Goal: Task Accomplishment & Management: Complete application form

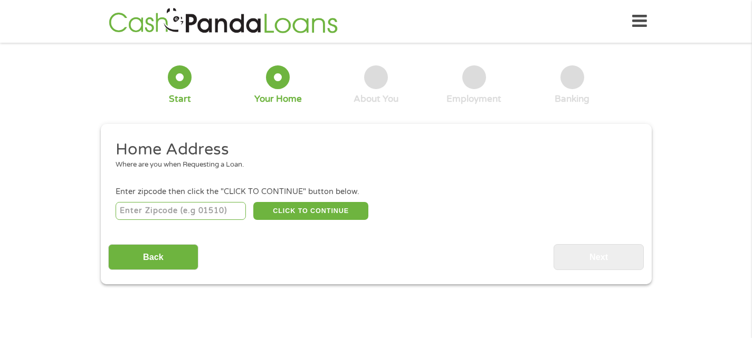
click at [199, 214] on input "number" at bounding box center [181, 211] width 130 height 18
type input "30241"
select select "[US_STATE]"
click at [315, 213] on button "CLICK TO CONTINUE" at bounding box center [310, 211] width 115 height 18
type input "30241"
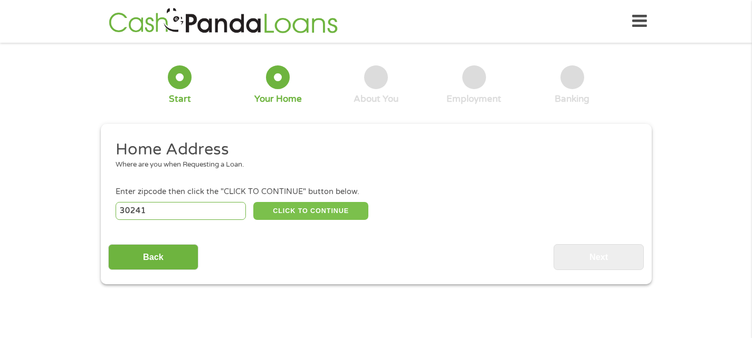
type input "Lagrange"
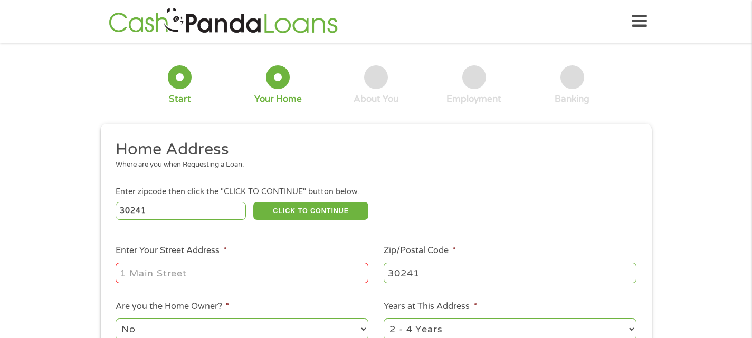
click at [279, 274] on input "Enter Your Street Address *" at bounding box center [242, 273] width 253 height 20
type input "911 [PERSON_NAME] road"
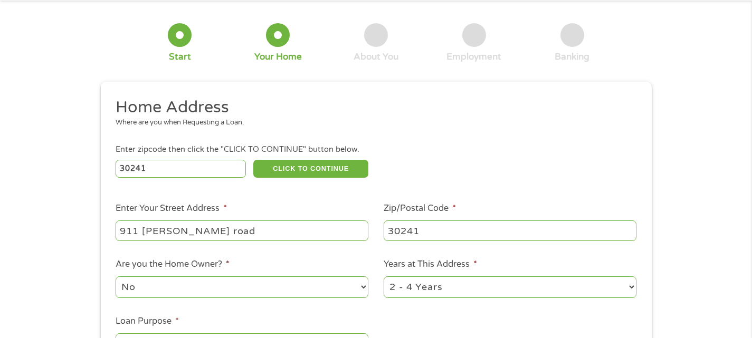
scroll to position [264, 0]
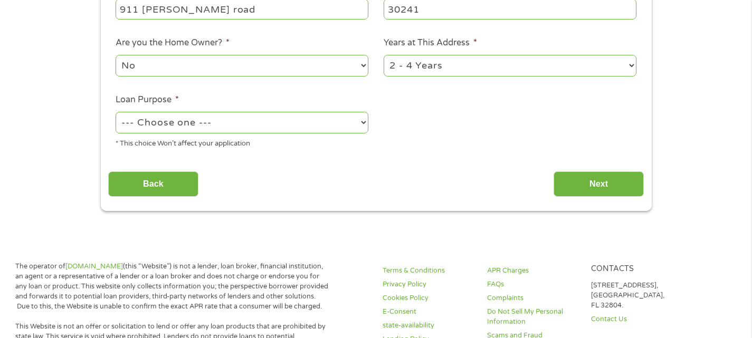
click at [331, 117] on select "--- Choose one --- Pay Bills Debt Consolidation Home Improvement Major Purchase…" at bounding box center [242, 123] width 253 height 22
select select "other"
click at [116, 112] on select "--- Choose one --- Pay Bills Debt Consolidation Home Improvement Major Purchase…" at bounding box center [242, 123] width 253 height 22
click at [605, 191] on input "Next" at bounding box center [599, 185] width 90 height 26
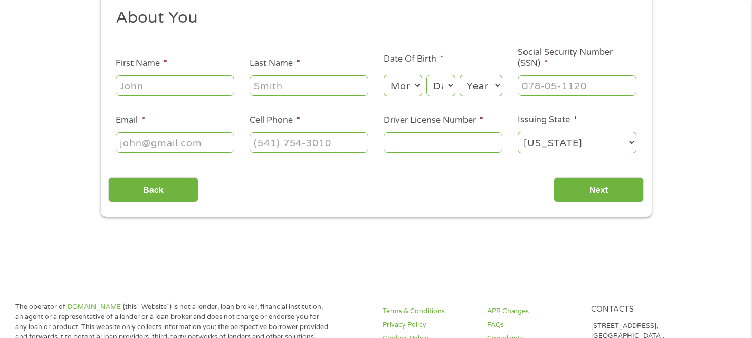
scroll to position [211, 0]
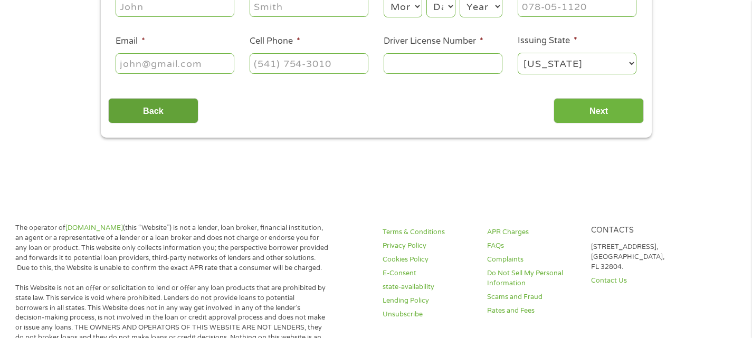
click at [161, 117] on input "Back" at bounding box center [153, 111] width 90 height 26
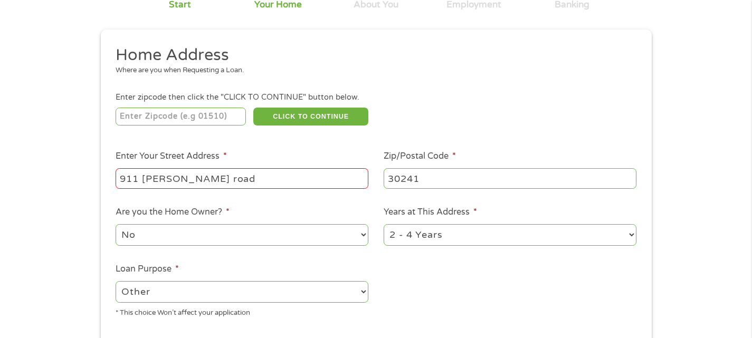
scroll to position [106, 0]
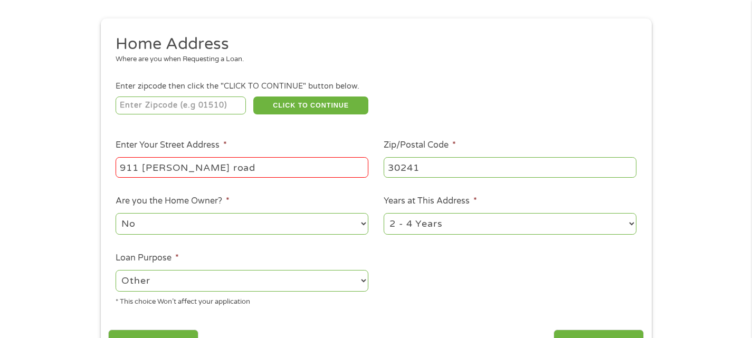
click at [454, 230] on select "1 Year or less 1 - 2 Years 2 - 4 Years Over 4 Years" at bounding box center [510, 224] width 253 height 22
select select "60months"
click at [384, 214] on select "1 Year or less 1 - 2 Years 2 - 4 Years Over 4 Years" at bounding box center [510, 224] width 253 height 22
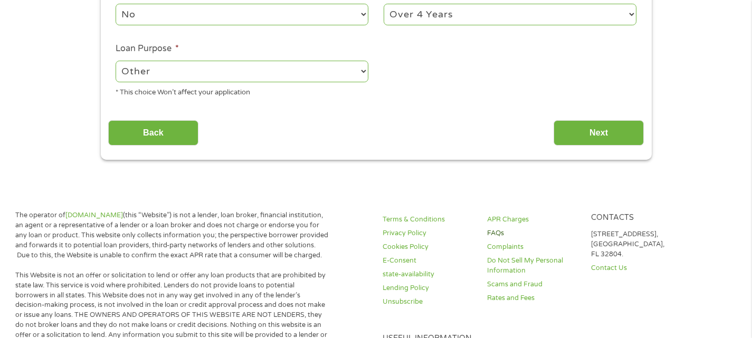
scroll to position [317, 0]
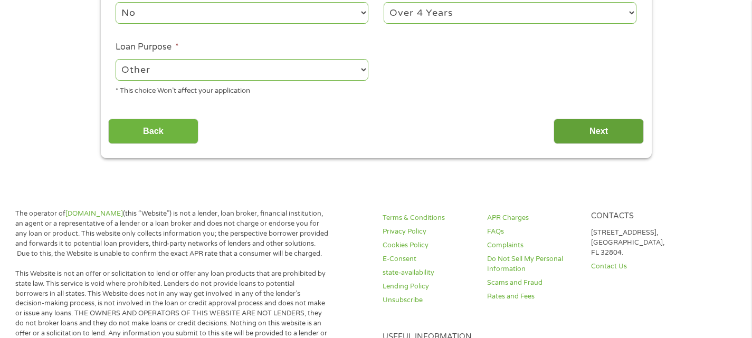
click at [617, 137] on input "Next" at bounding box center [599, 132] width 90 height 26
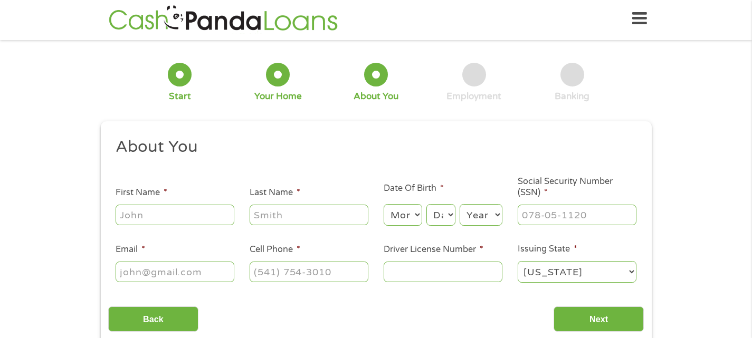
scroll to position [0, 0]
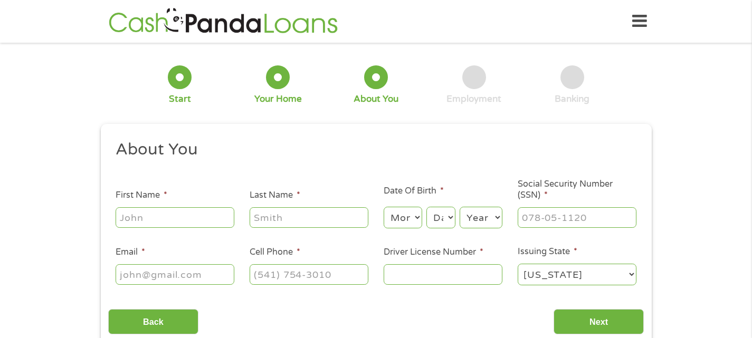
click at [170, 219] on input "First Name *" at bounding box center [175, 217] width 119 height 20
type input "[PERSON_NAME]"
type input "[EMAIL_ADDRESS][DOMAIN_NAME]"
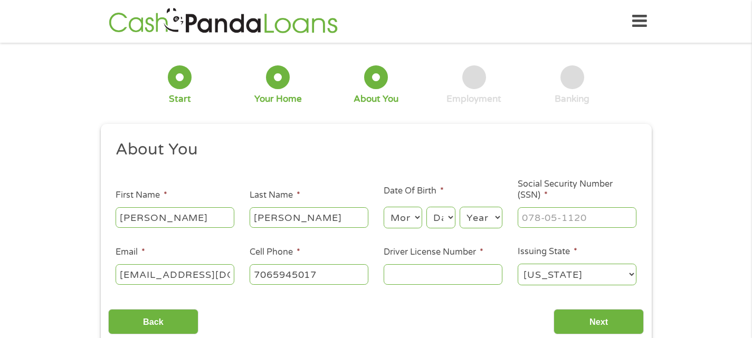
type input "[PHONE_NUMBER]"
click at [406, 221] on select "Month 1 2 3 4 5 6 7 8 9 10 11 12" at bounding box center [403, 218] width 39 height 22
select select "8"
click at [384, 207] on select "Month 1 2 3 4 5 6 7 8 9 10 11 12" at bounding box center [403, 218] width 39 height 22
click at [442, 217] on select "Day 1 2 3 4 5 6 7 8 9 10 11 12 13 14 15 16 17 18 19 20 21 22 23 24 25 26 27 28 …" at bounding box center [440, 218] width 28 height 22
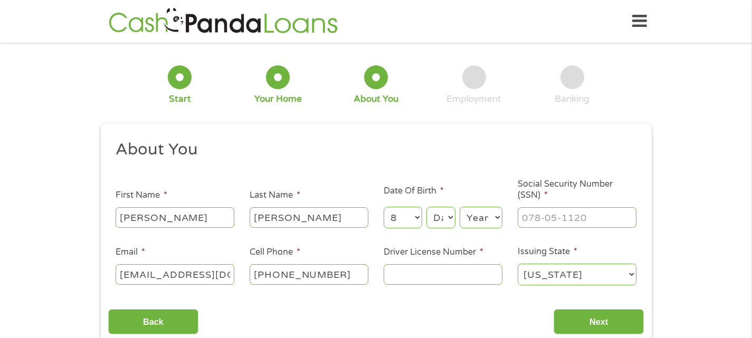
select select "6"
click at [426, 207] on select "Day 1 2 3 4 5 6 7 8 9 10 11 12 13 14 15 16 17 18 19 20 21 22 23 24 25 26 27 28 …" at bounding box center [440, 218] width 28 height 22
click at [486, 223] on select "Year [DATE] 2006 2005 2004 2003 2002 2001 2000 1999 1998 1997 1996 1995 1994 19…" at bounding box center [481, 218] width 43 height 22
select select "1975"
click at [460, 207] on select "Year [DATE] 2006 2005 2004 2003 2002 2001 2000 1999 1998 1997 1996 1995 1994 19…" at bounding box center [481, 218] width 43 height 22
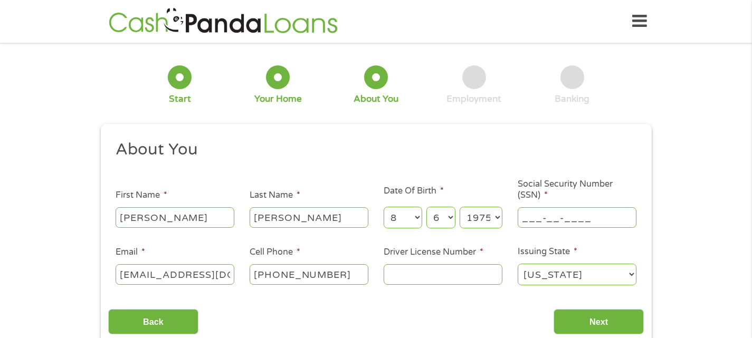
click at [558, 222] on input "___-__-____" at bounding box center [577, 217] width 119 height 20
type input "255-69-4456"
click at [441, 277] on input "Driver License Number *" at bounding box center [443, 274] width 119 height 20
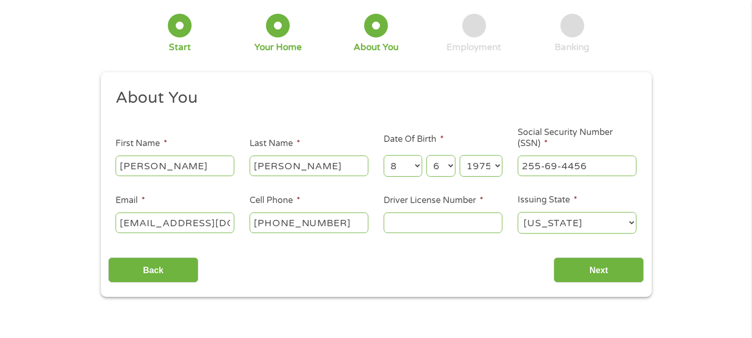
scroll to position [53, 0]
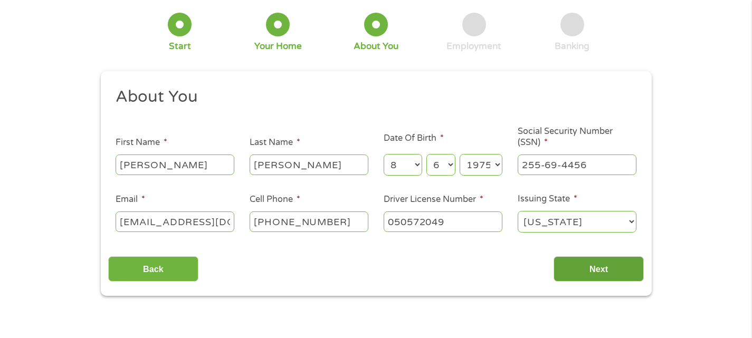
type input "050572049"
click at [622, 276] on input "Next" at bounding box center [599, 269] width 90 height 26
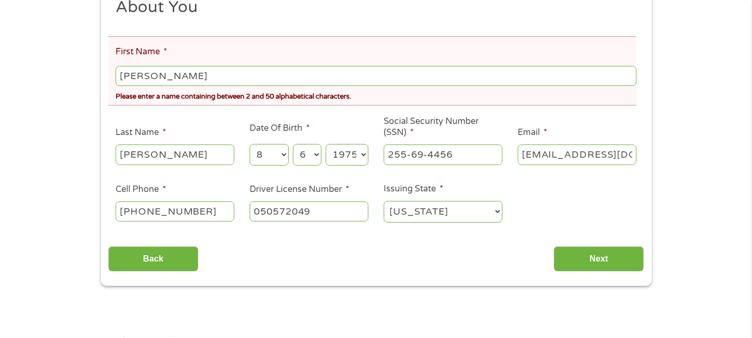
scroll to position [211, 0]
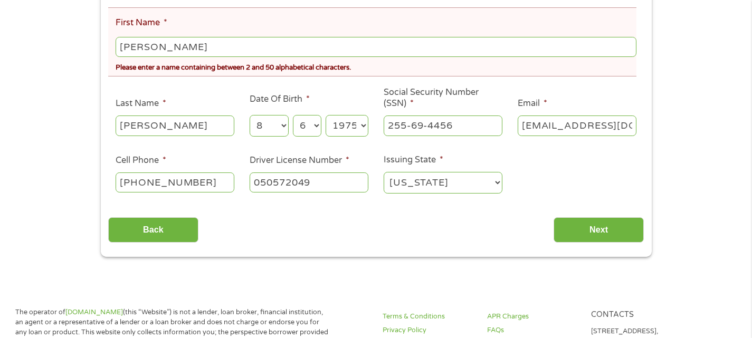
click at [232, 49] on input "[PERSON_NAME]" at bounding box center [376, 47] width 520 height 20
click at [232, 49] on input "Yketha" at bounding box center [376, 47] width 520 height 20
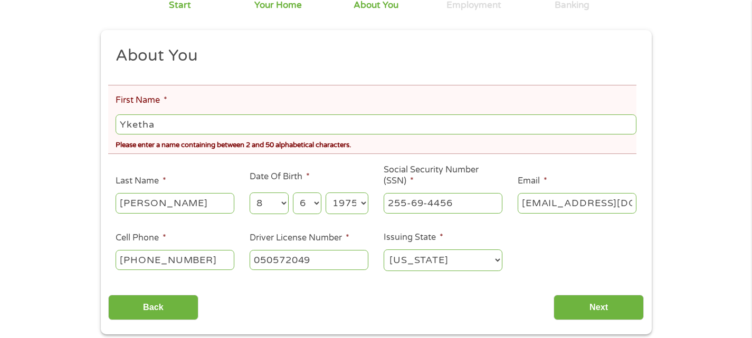
scroll to position [158, 0]
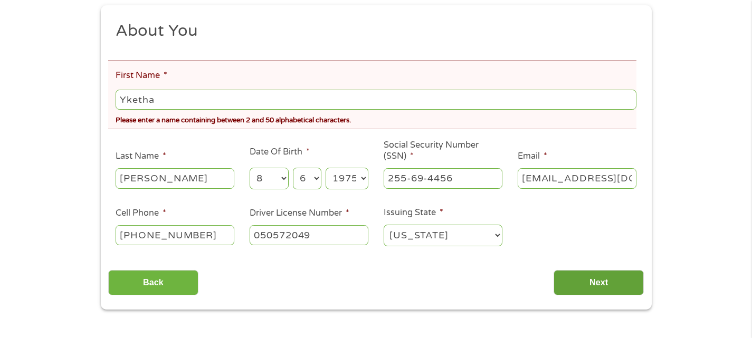
type input "Yketha"
click at [612, 284] on input "Next" at bounding box center [599, 283] width 90 height 26
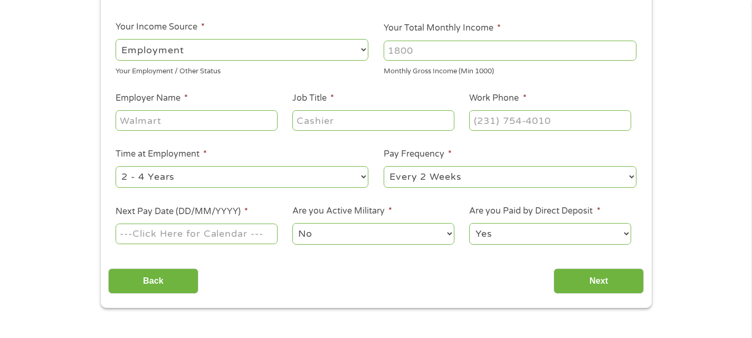
click at [321, 58] on select "--- Choose one --- Employment [DEMOGRAPHIC_DATA] Benefits" at bounding box center [242, 50] width 253 height 22
select select "benefits"
click at [116, 39] on select "--- Choose one --- Employment [DEMOGRAPHIC_DATA] Benefits" at bounding box center [242, 50] width 253 height 22
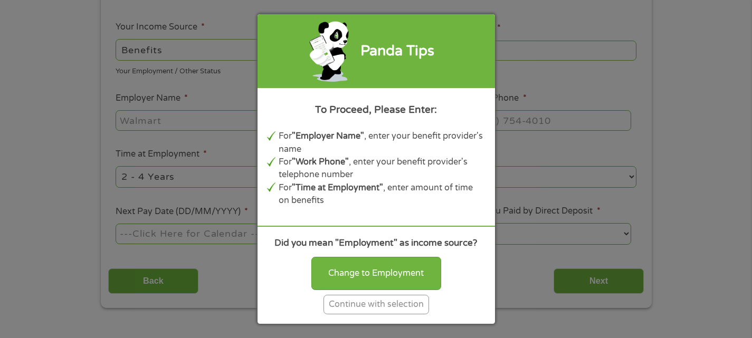
type input "Other"
type input "[PHONE_NUMBER]"
click at [389, 303] on div "Continue with selection" at bounding box center [377, 305] width 106 height 20
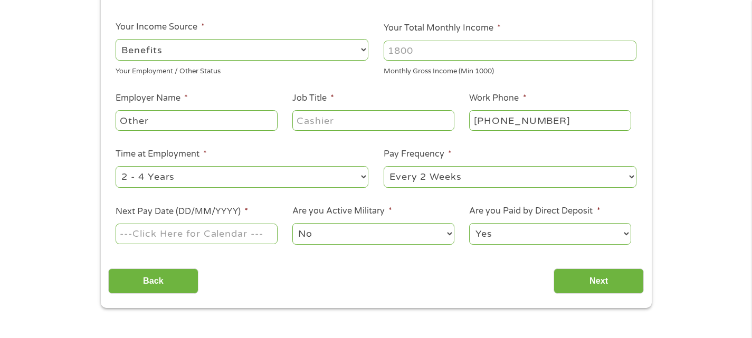
click at [296, 51] on select "--- Choose one --- Employment [DEMOGRAPHIC_DATA] Benefits" at bounding box center [242, 50] width 253 height 22
click at [116, 39] on select "--- Choose one --- Employment [DEMOGRAPHIC_DATA] Benefits" at bounding box center [242, 50] width 253 height 22
click at [448, 54] on input "Your Total Monthly Income *" at bounding box center [510, 51] width 253 height 20
click at [236, 123] on input "Other" at bounding box center [196, 120] width 161 height 20
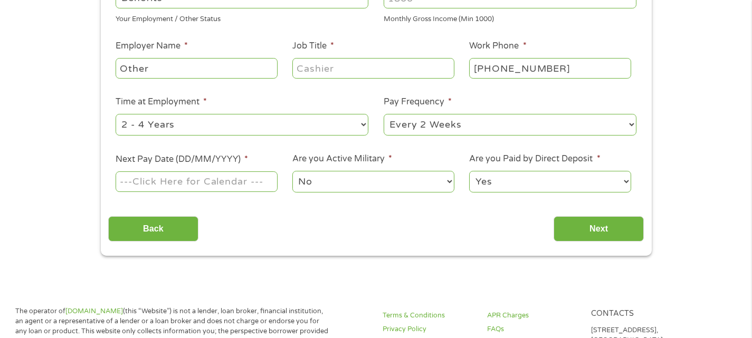
scroll to position [211, 0]
click at [173, 223] on input "Back" at bounding box center [153, 229] width 90 height 26
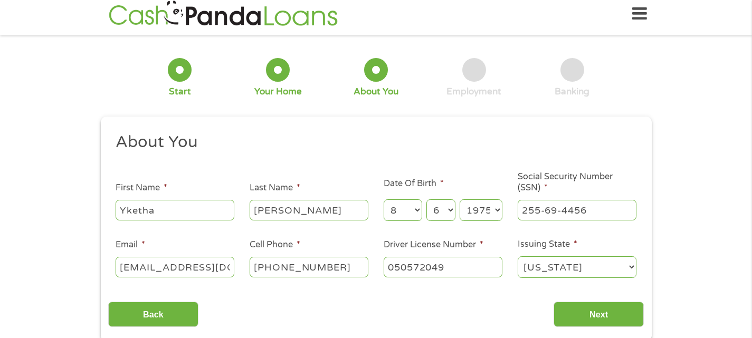
scroll to position [0, 0]
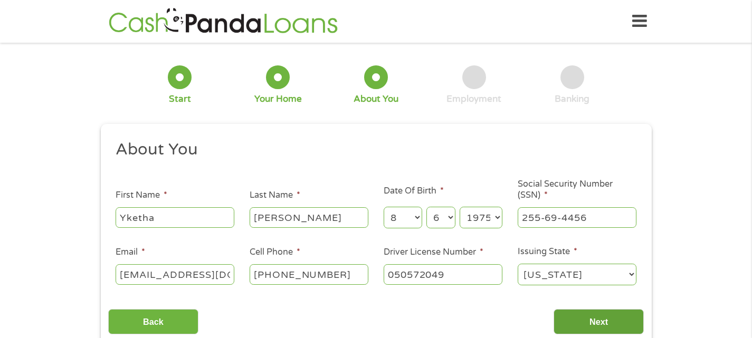
click at [576, 320] on input "Next" at bounding box center [599, 322] width 90 height 26
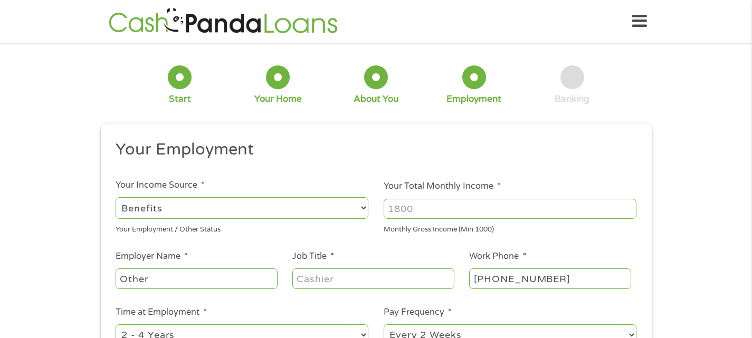
click at [248, 211] on select "--- Choose one --- Employment [DEMOGRAPHIC_DATA] Benefits" at bounding box center [242, 208] width 253 height 22
click at [116, 197] on select "--- Choose one --- Employment [DEMOGRAPHIC_DATA] Benefits" at bounding box center [242, 208] width 253 height 22
click at [273, 213] on select "--- Choose one --- Employment [DEMOGRAPHIC_DATA] Benefits" at bounding box center [242, 208] width 253 height 22
select select "benefits"
click at [116, 197] on select "--- Choose one --- Employment [DEMOGRAPHIC_DATA] Benefits" at bounding box center [242, 208] width 253 height 22
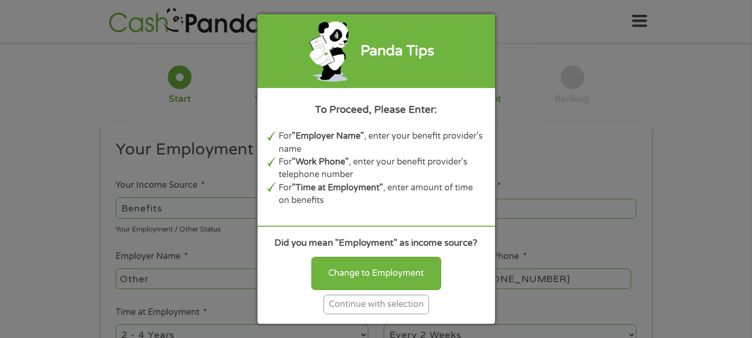
click at [642, 156] on div "Panda Tips To Proceed, Please Enter: For "Employer Name" , enter your benefit p…" at bounding box center [376, 169] width 752 height 338
click at [576, 117] on div "Panda Tips To Proceed, Please Enter: For "Employer Name" , enter your benefit p…" at bounding box center [376, 169] width 752 height 338
click at [252, 58] on div "Panda Tips To Proceed, Please Enter: For "Employer Name" , enter your benefit p…" at bounding box center [376, 169] width 752 height 338
click at [393, 310] on div "Continue with selection" at bounding box center [377, 305] width 106 height 20
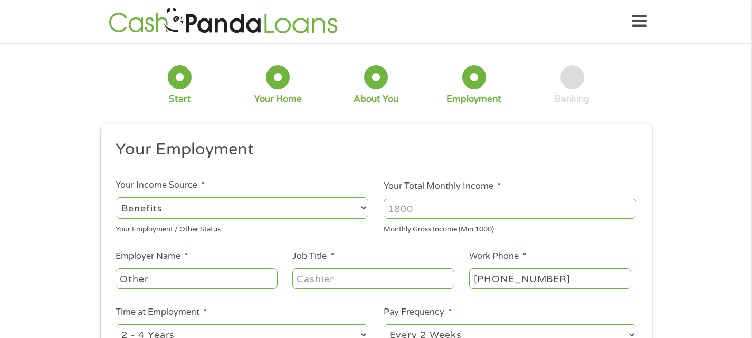
click at [207, 280] on input "Other" at bounding box center [196, 279] width 161 height 20
type input "O"
type input "s"
type input "d"
type input "Veterans Affairs"
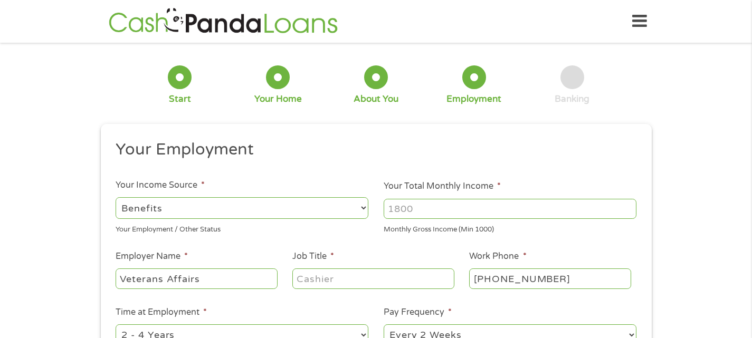
click at [338, 284] on input "Job Title *" at bounding box center [372, 279] width 161 height 20
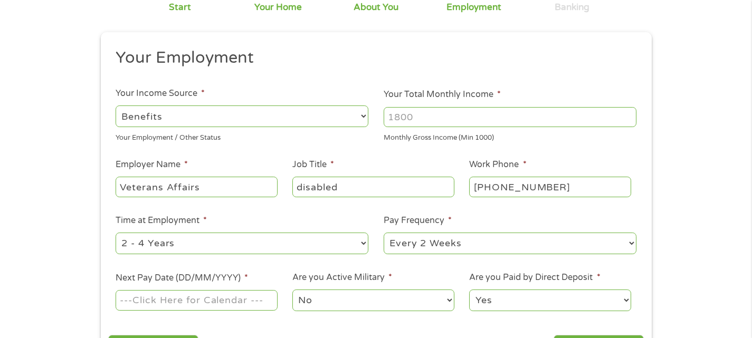
scroll to position [106, 0]
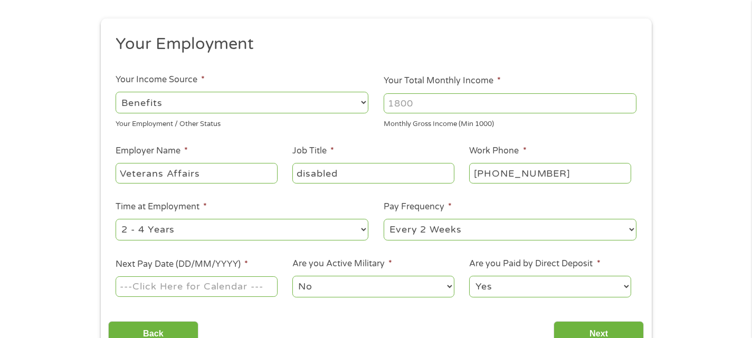
type input "disabled"
drag, startPoint x: 222, startPoint y: 172, endPoint x: 85, endPoint y: 165, distance: 136.9
click at [85, 165] on div "1 Start 2 Your Home 3 About You 4 Employment 5 Banking 6 This field is hidden w…" at bounding box center [376, 153] width 752 height 416
type input "u"
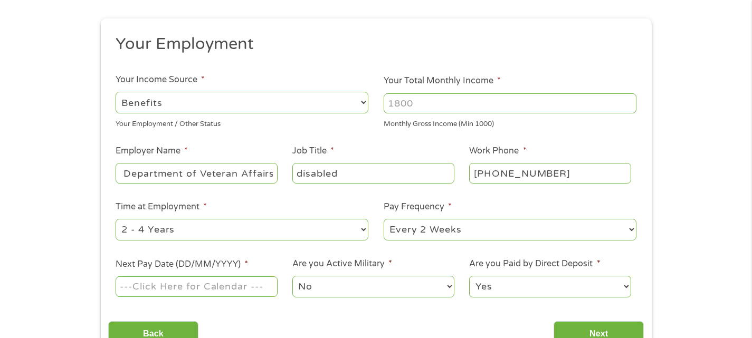
type input "US Department of Veteran Affairs"
click at [567, 180] on input "[PHONE_NUMBER]" at bounding box center [549, 173] width 161 height 20
type input "[PHONE_NUMBER]"
click at [499, 227] on select "--- Choose one --- Every 2 Weeks Every Week Monthly Semi-Monthly" at bounding box center [510, 230] width 253 height 22
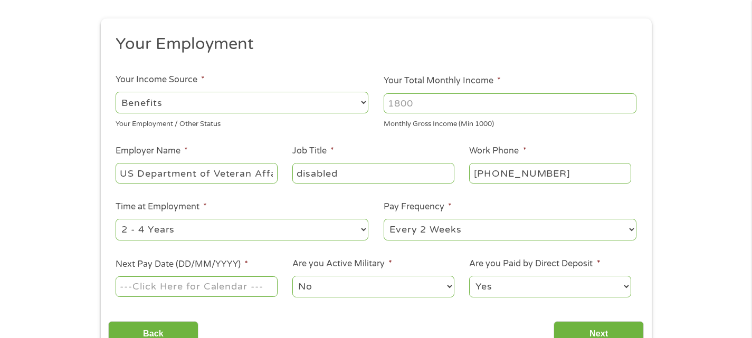
select select "monthly"
click at [384, 219] on select "--- Choose one --- Every 2 Weeks Every Week Monthly Semi-Monthly" at bounding box center [510, 230] width 253 height 22
click at [216, 229] on select "--- Choose one --- 1 Year or less 1 - 2 Years 2 - 4 Years Over 4 Years" at bounding box center [242, 230] width 253 height 22
select select "12months"
click at [116, 219] on select "--- Choose one --- 1 Year or less 1 - 2 Years 2 - 4 Years Over 4 Years" at bounding box center [242, 230] width 253 height 22
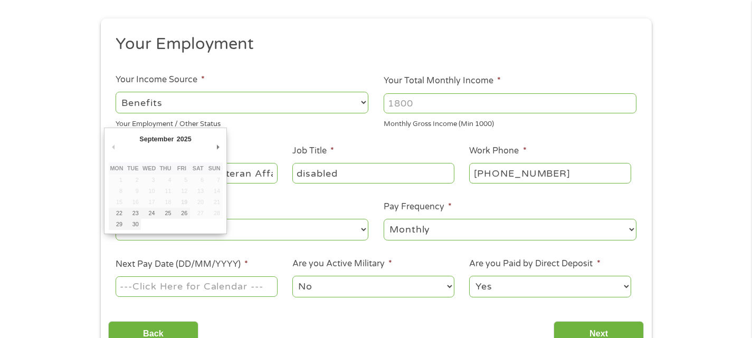
click at [142, 293] on input "Next Pay Date (DD/MM/YYYY) *" at bounding box center [196, 287] width 161 height 20
type input "[DATE]"
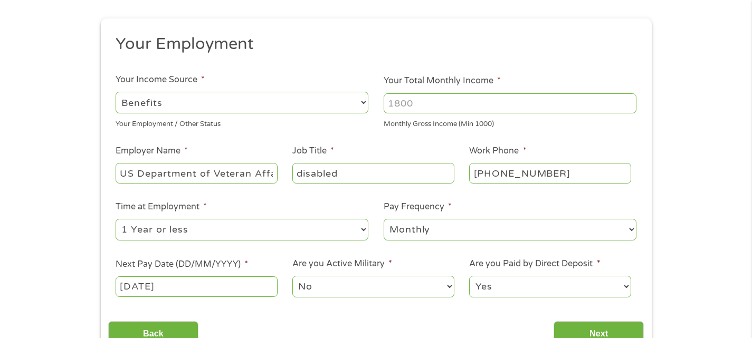
click at [402, 289] on select "No Yes" at bounding box center [372, 287] width 161 height 22
click at [498, 316] on div "Back Next" at bounding box center [376, 329] width 536 height 33
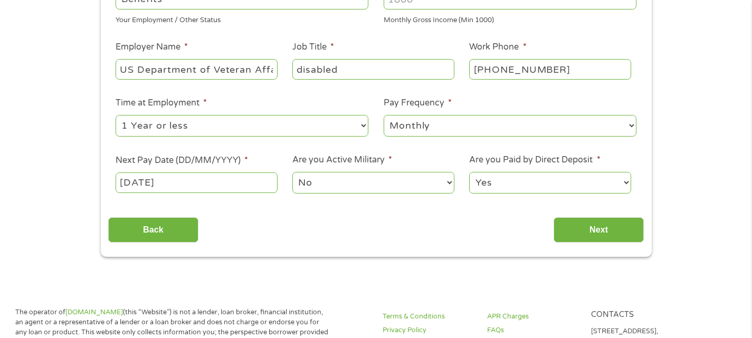
scroll to position [211, 0]
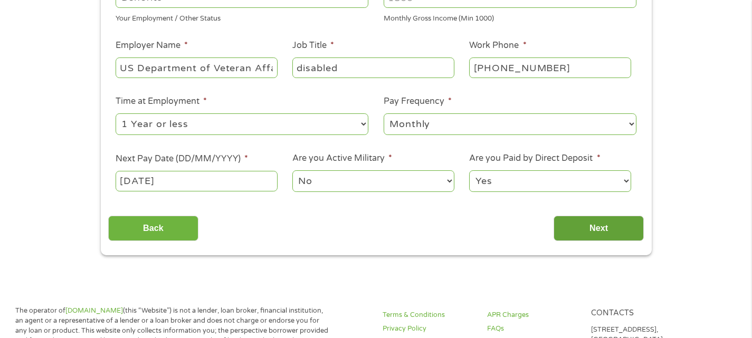
click at [597, 233] on input "Next" at bounding box center [599, 229] width 90 height 26
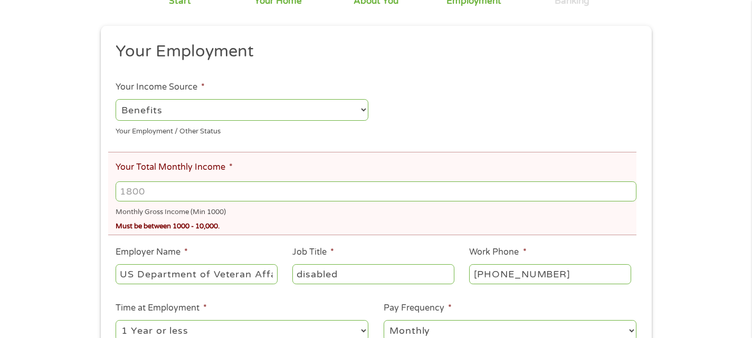
scroll to position [158, 0]
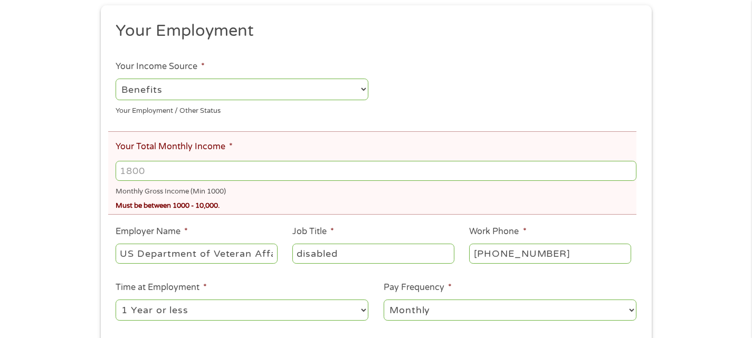
click at [179, 175] on input "Your Total Monthly Income *" at bounding box center [376, 171] width 520 height 20
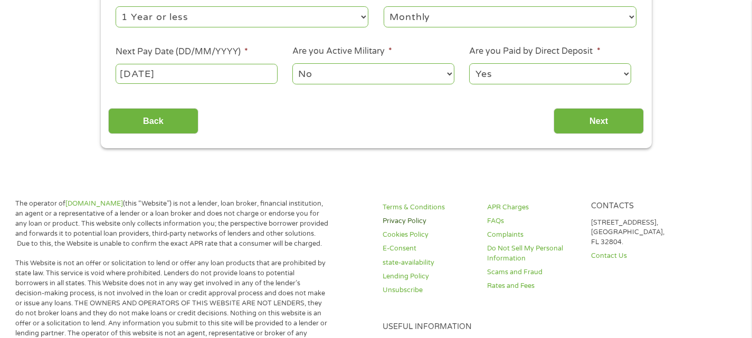
scroll to position [475, 0]
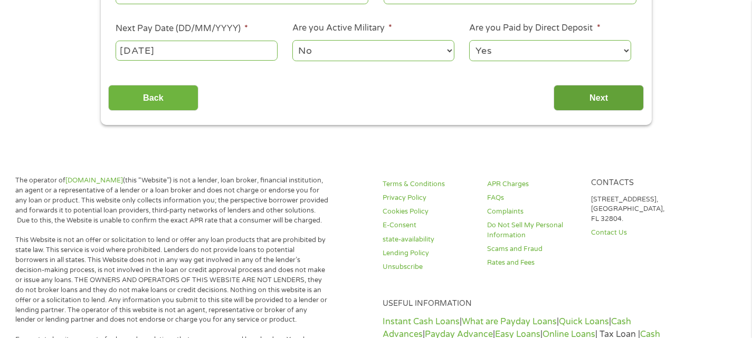
type input "4174"
click at [577, 111] on input "Next" at bounding box center [599, 98] width 90 height 26
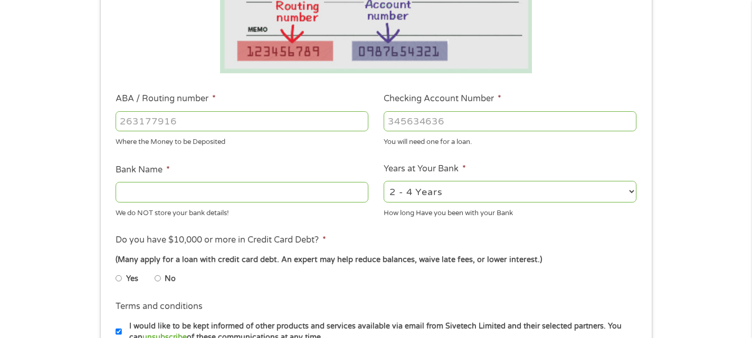
scroll to position [264, 0]
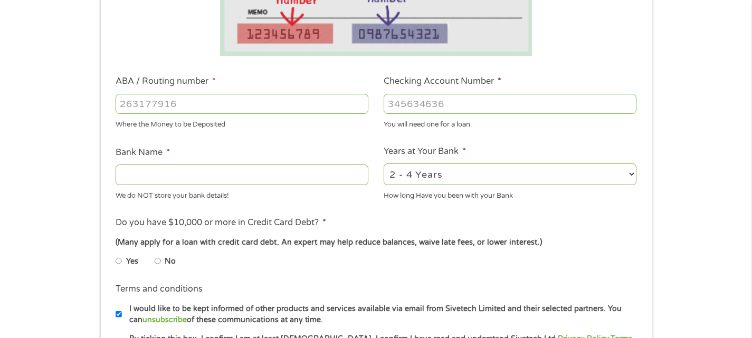
click at [617, 180] on select "2 - 4 Years 6 - 12 Months 1 - 2 Years Over 4 Years" at bounding box center [510, 175] width 253 height 22
select select "60months"
click at [384, 164] on select "2 - 4 Years 6 - 12 Months 1 - 2 Years Over 4 Years" at bounding box center [510, 175] width 253 height 22
click at [267, 179] on input "Bank Name *" at bounding box center [242, 175] width 253 height 20
type input "navy federal"
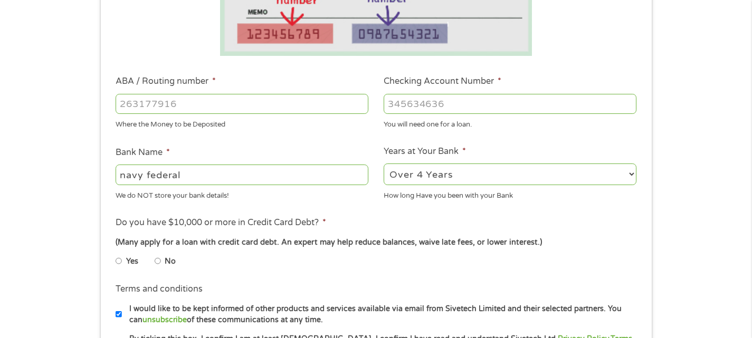
click at [157, 260] on input "No" at bounding box center [158, 261] width 6 height 17
radio input "true"
click at [232, 105] on input "ABA / Routing number *" at bounding box center [242, 104] width 253 height 20
type input "256074974"
type input "NAVY FEDERAL CREDIT UNION"
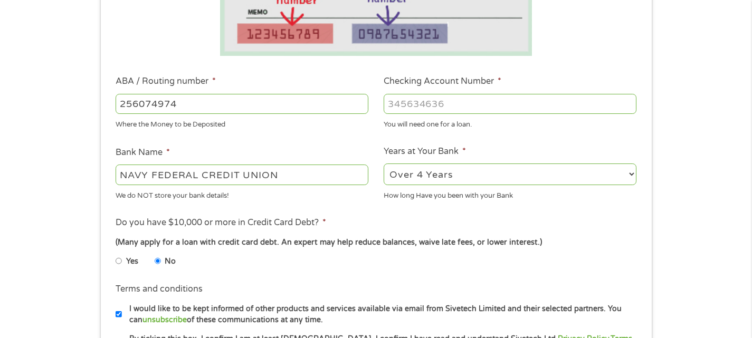
type input "256074974"
click at [482, 104] on input "Checking Account Number *" at bounding box center [510, 104] width 253 height 20
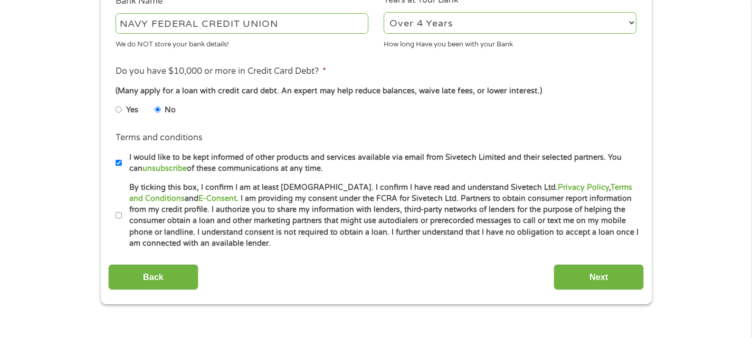
scroll to position [475, 0]
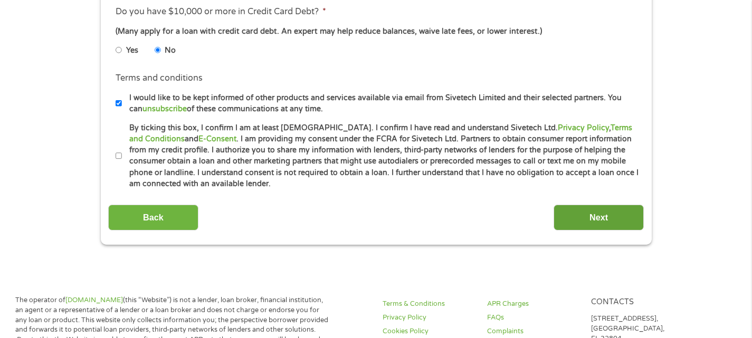
type input "7141556873"
click at [597, 216] on input "Next" at bounding box center [599, 218] width 90 height 26
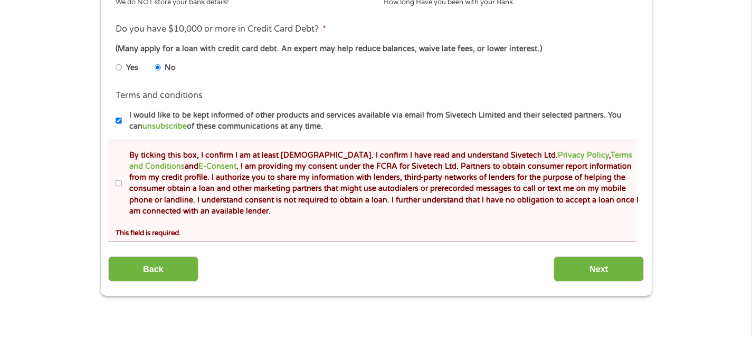
scroll to position [528, 0]
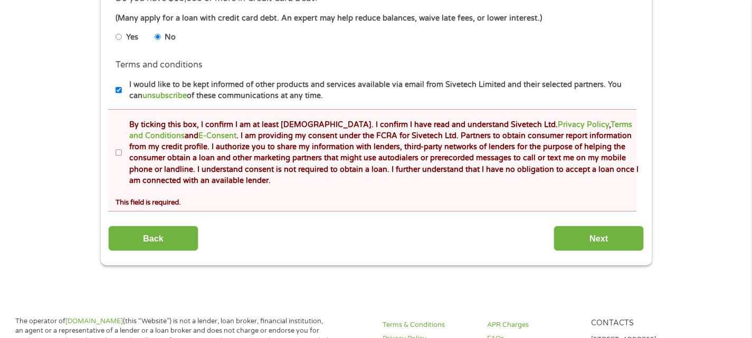
click at [120, 154] on input "By ticking this box, I confirm I am at least [DEMOGRAPHIC_DATA]. I confirm I ha…" at bounding box center [119, 153] width 6 height 17
checkbox input "true"
click at [622, 238] on input "Next" at bounding box center [599, 239] width 90 height 26
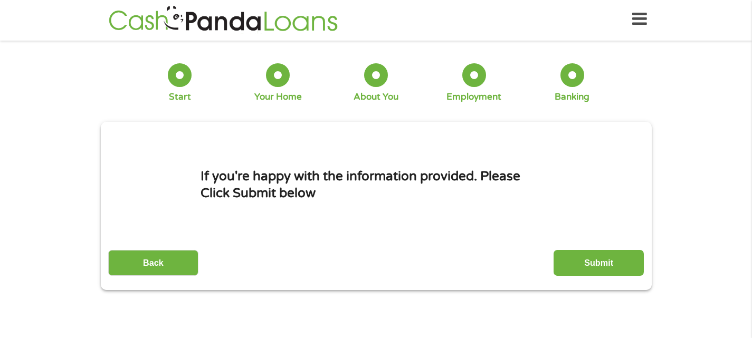
scroll to position [0, 0]
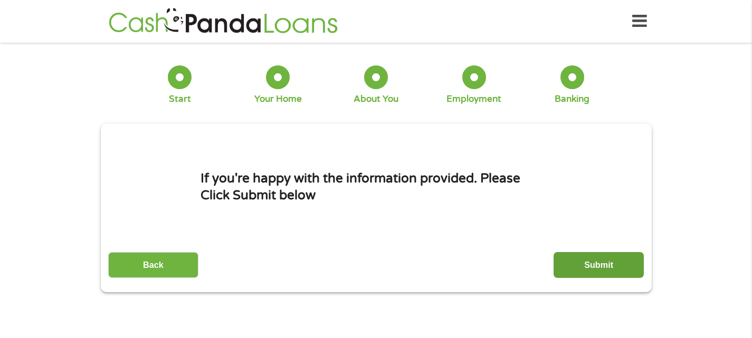
click at [593, 264] on input "Submit" at bounding box center [599, 265] width 90 height 26
